Goal: Task Accomplishment & Management: Complete application form

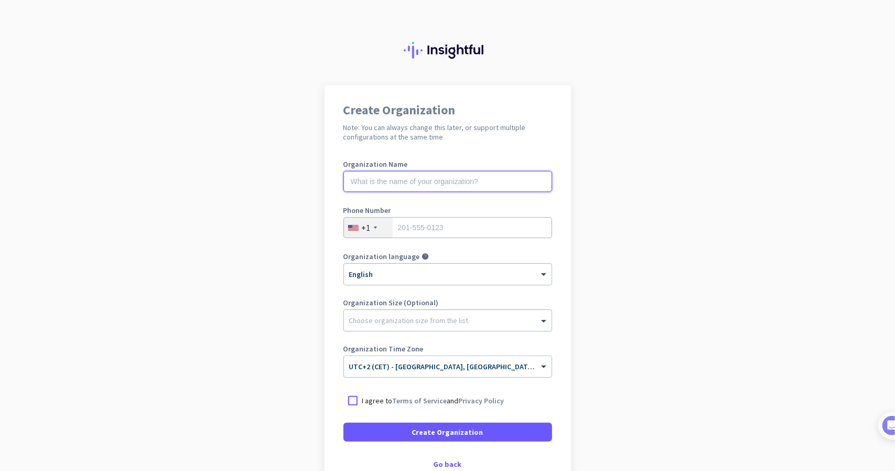
click at [485, 181] on input "text" at bounding box center [447, 181] width 209 height 21
click at [372, 224] on div "+1" at bounding box center [368, 228] width 49 height 20
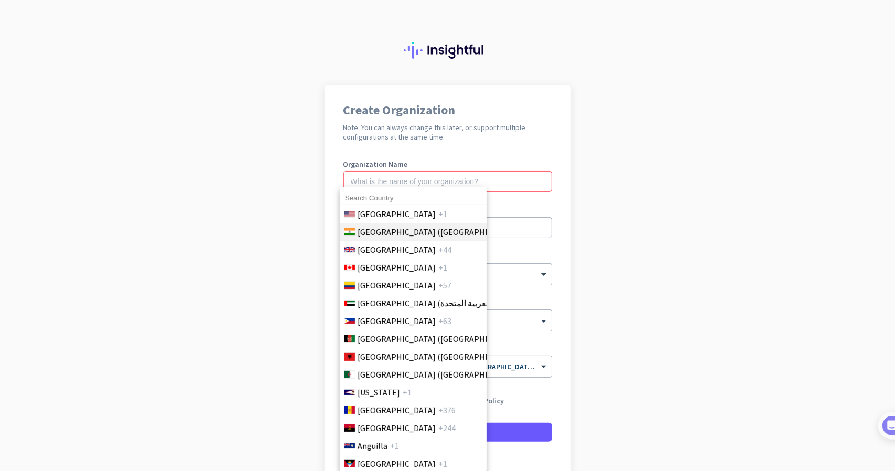
click at [381, 226] on span "[GEOGRAPHIC_DATA] ([GEOGRAPHIC_DATA])" at bounding box center [440, 231] width 164 height 13
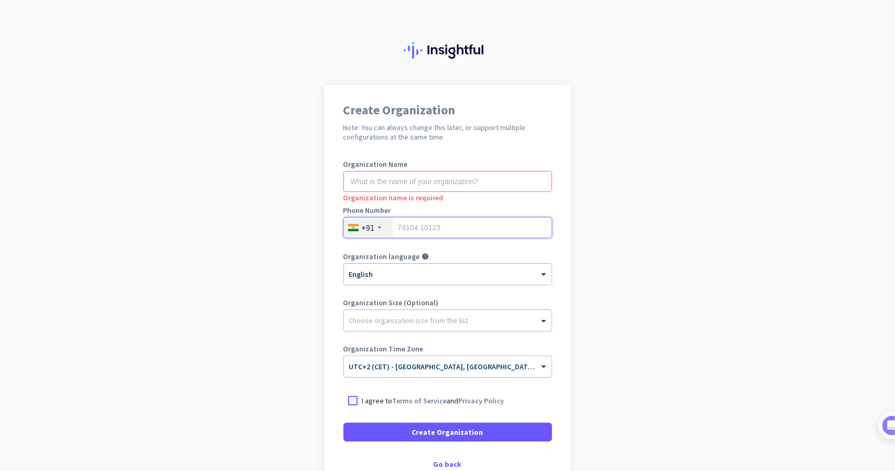
click at [423, 228] on input "tel" at bounding box center [447, 227] width 209 height 21
type input "8441839357"
click at [406, 179] on input "text" at bounding box center [447, 181] width 209 height 21
click at [405, 178] on input "text" at bounding box center [447, 181] width 209 height 21
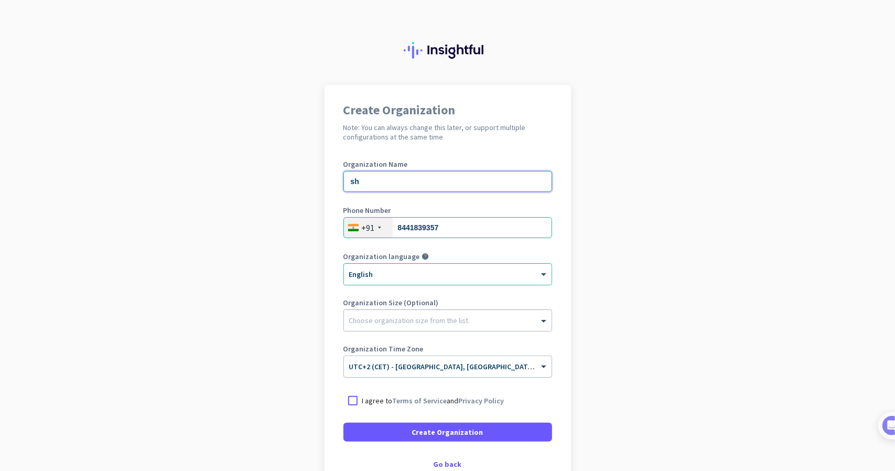
type input "s"
type input "NativeRes"
click at [453, 371] on span "UTC+2 (CET) - [GEOGRAPHIC_DATA], [GEOGRAPHIC_DATA], [GEOGRAPHIC_DATA], [GEOGRAP…" at bounding box center [513, 366] width 328 height 9
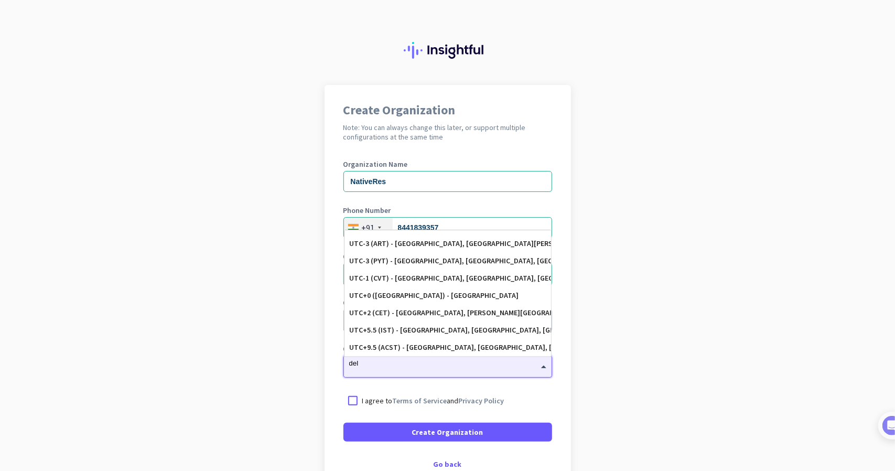
scroll to position [82, 0]
type input "delh"
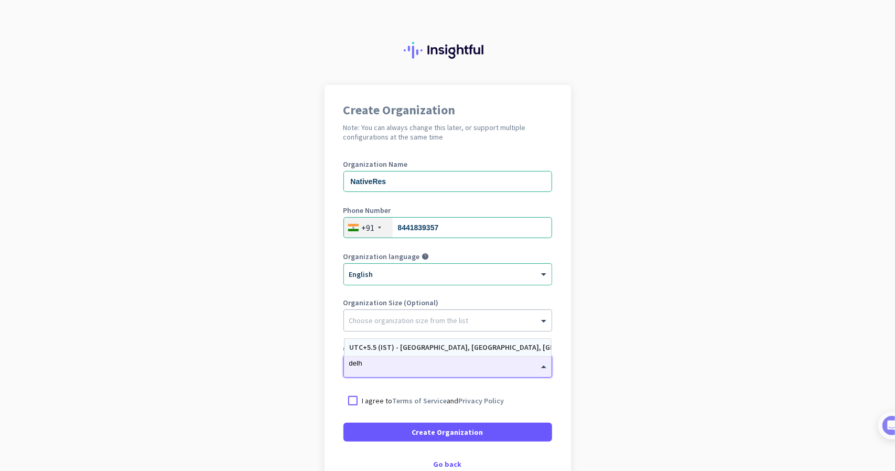
click at [393, 348] on div "UTC+5.5 (IST) - [GEOGRAPHIC_DATA], [GEOGRAPHIC_DATA], [GEOGRAPHIC_DATA], [GEOGR…" at bounding box center [448, 347] width 196 height 9
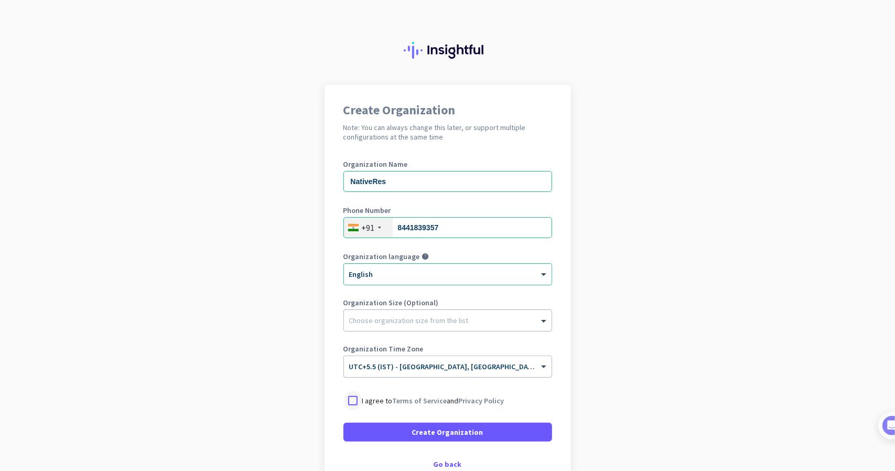
click at [345, 395] on div at bounding box center [352, 400] width 19 height 19
click at [427, 431] on span "Create Organization" at bounding box center [447, 432] width 71 height 10
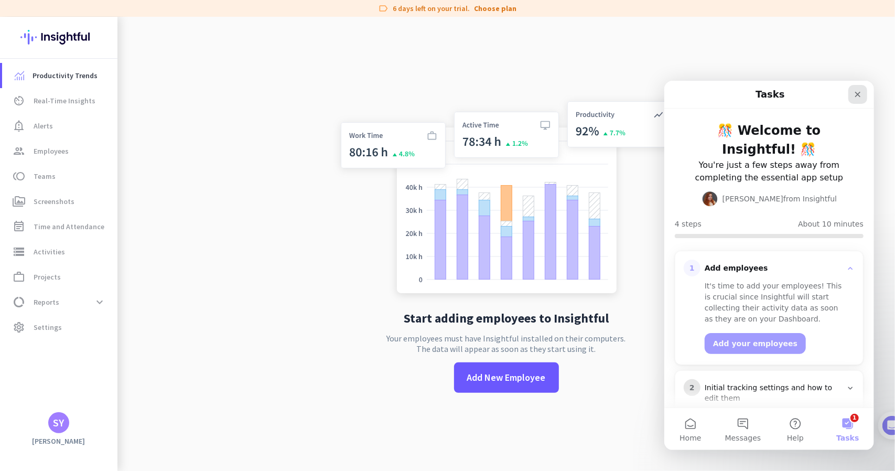
click at [852, 91] on div "Close" at bounding box center [857, 93] width 19 height 19
